Goal: Find specific page/section: Find specific page/section

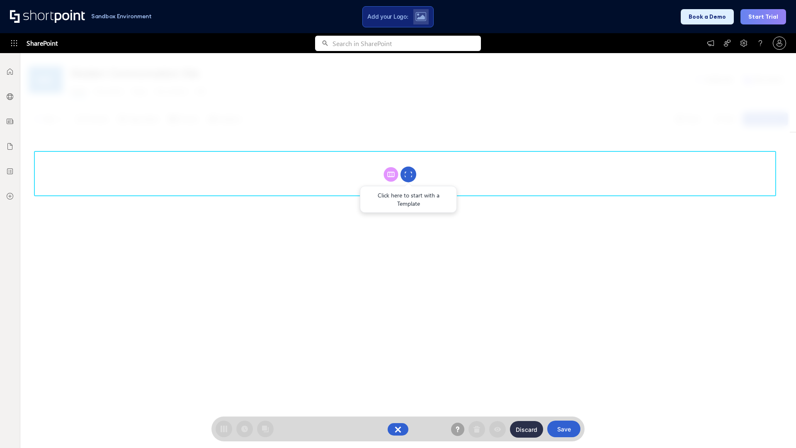
click at [408, 174] on circle at bounding box center [409, 175] width 16 height 16
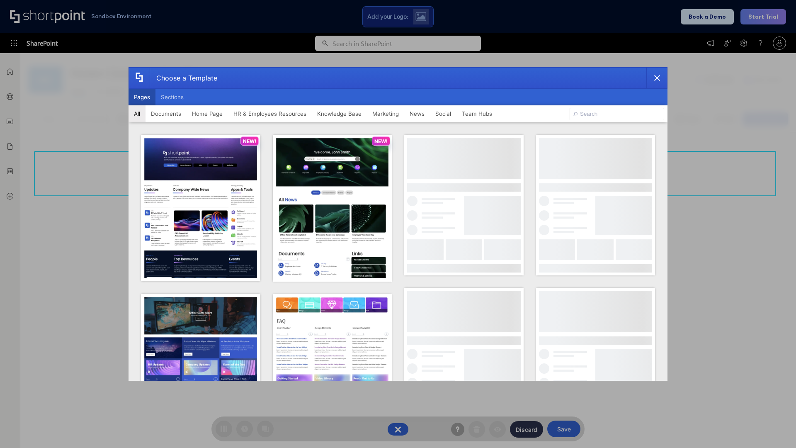
click at [142, 97] on button "Pages" at bounding box center [142, 97] width 27 height 17
type input "Team Hub 1"
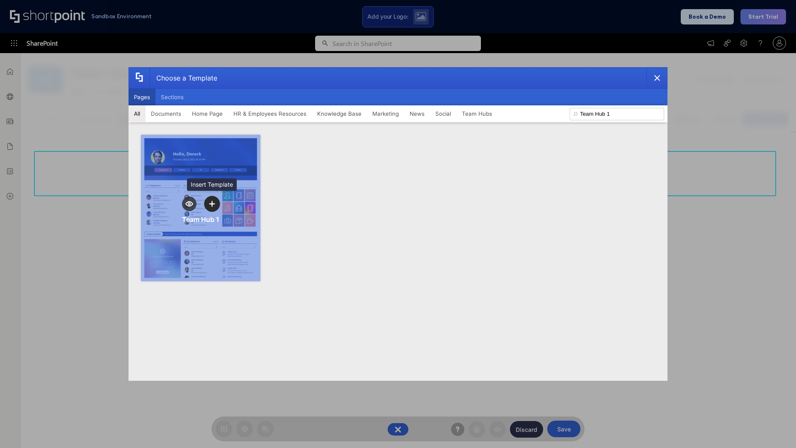
click at [212, 204] on icon "template selector" at bounding box center [212, 204] width 6 height 6
